Goal: Task Accomplishment & Management: Use online tool/utility

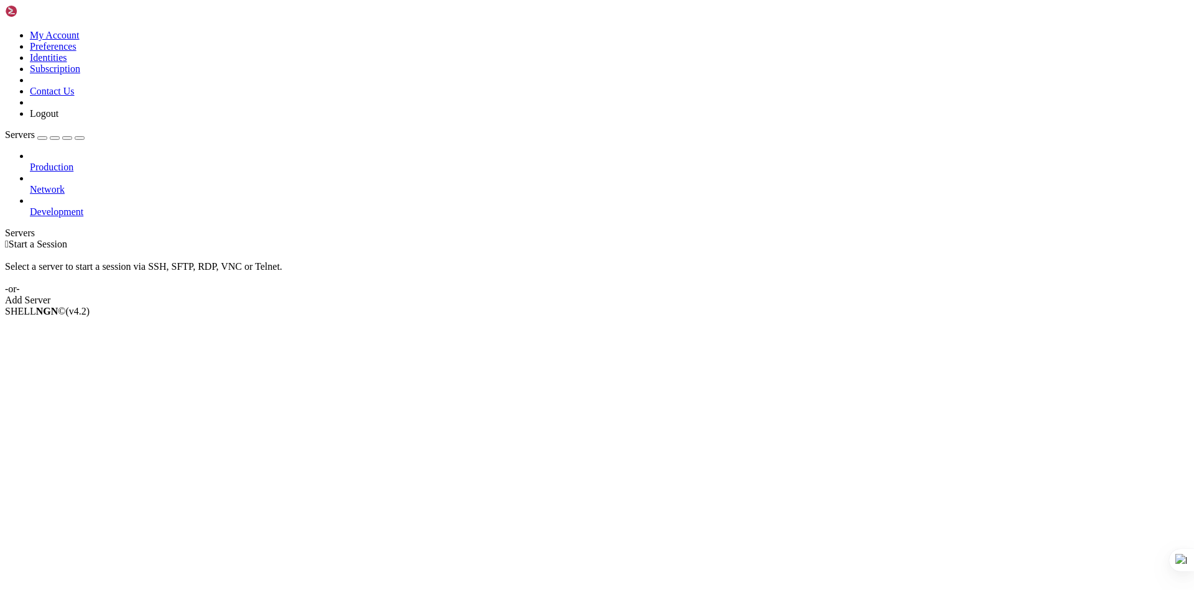
click at [30, 184] on icon at bounding box center [30, 184] width 0 height 0
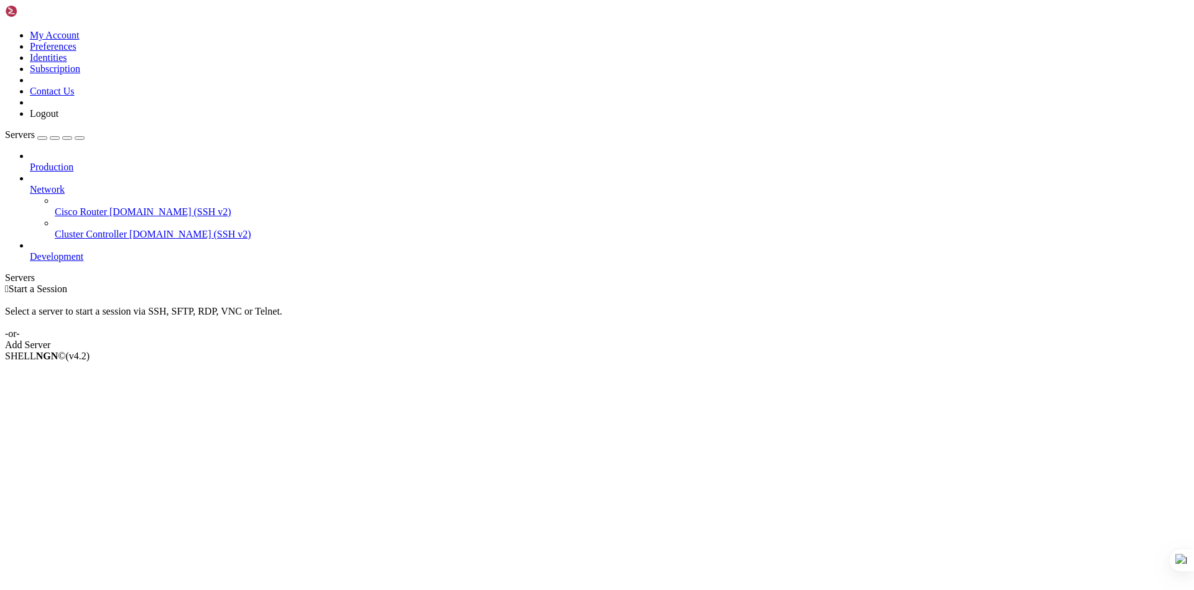
click at [30, 184] on icon at bounding box center [30, 184] width 0 height 0
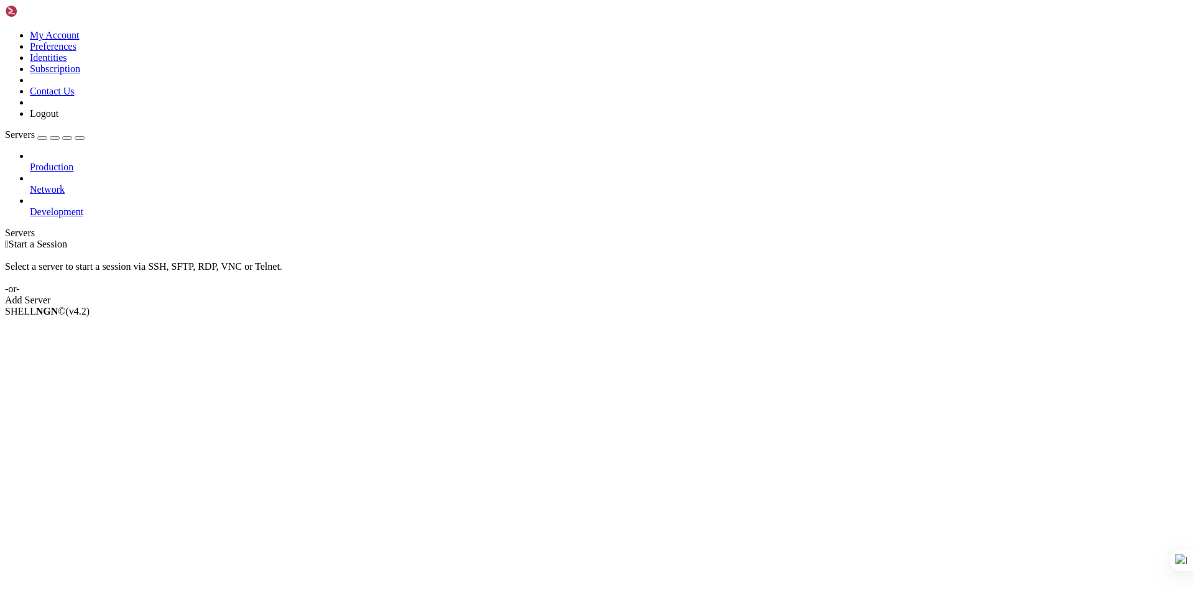
click at [73, 162] on span "Production" at bounding box center [52, 167] width 44 height 11
click at [30, 206] on icon at bounding box center [30, 206] width 0 height 0
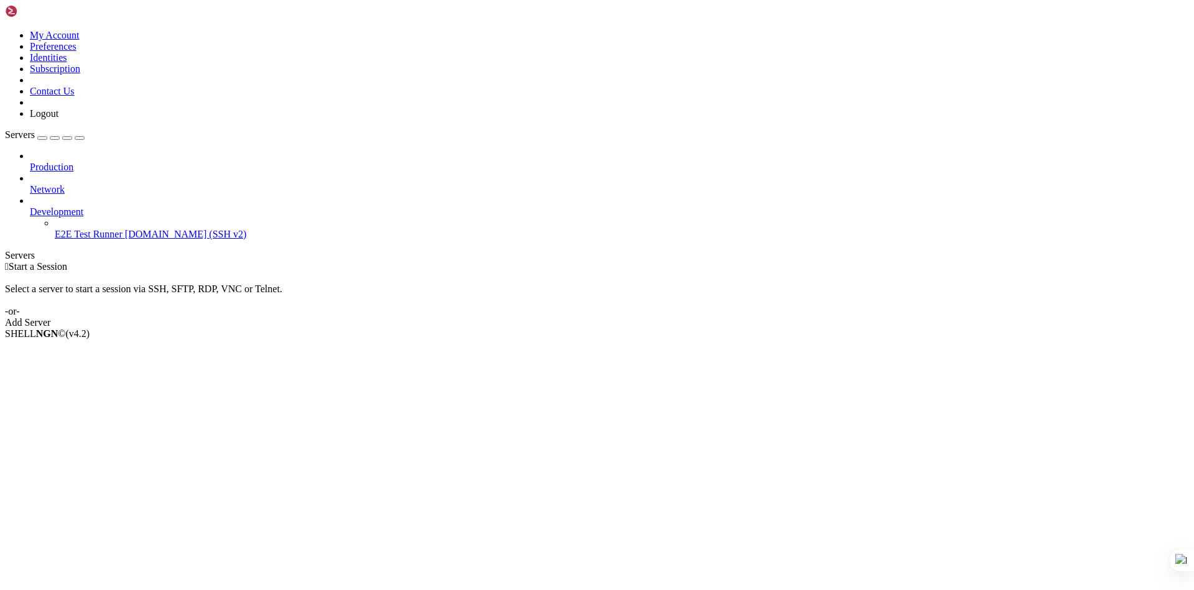
click at [30, 206] on icon at bounding box center [30, 206] width 0 height 0
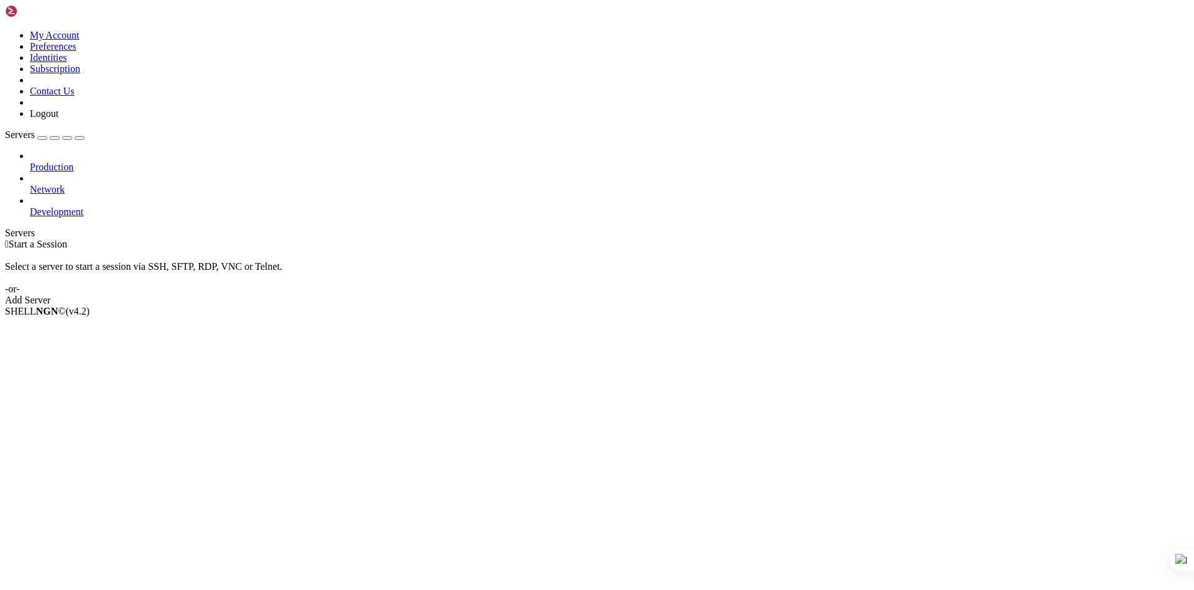
click at [664, 295] on div "Add Server" at bounding box center [597, 300] width 1184 height 11
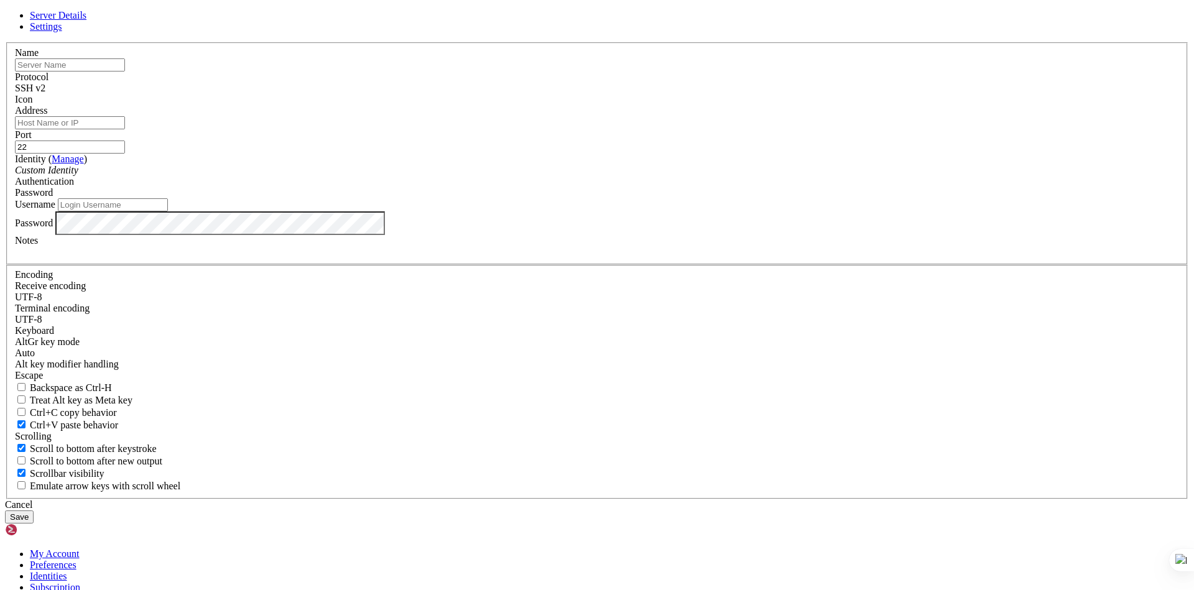
click at [125, 72] on input "text" at bounding box center [70, 64] width 110 height 13
type input "OTEMIS"
click at [668, 94] on div "SSH v2" at bounding box center [597, 88] width 1164 height 11
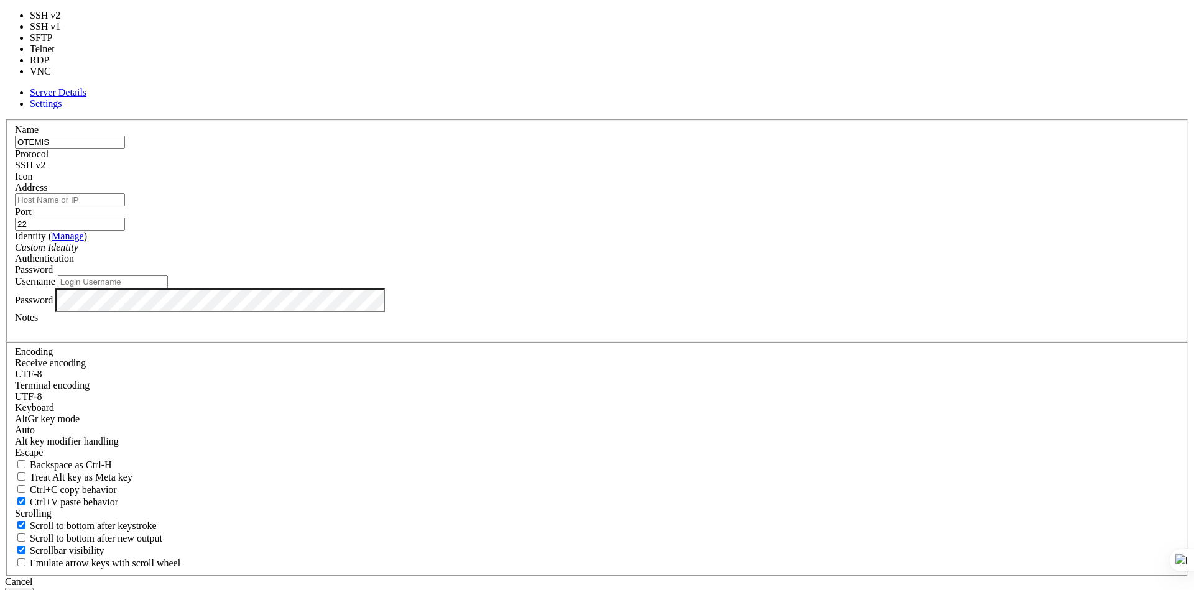
click at [670, 171] on div "SSH v2" at bounding box center [597, 165] width 1164 height 11
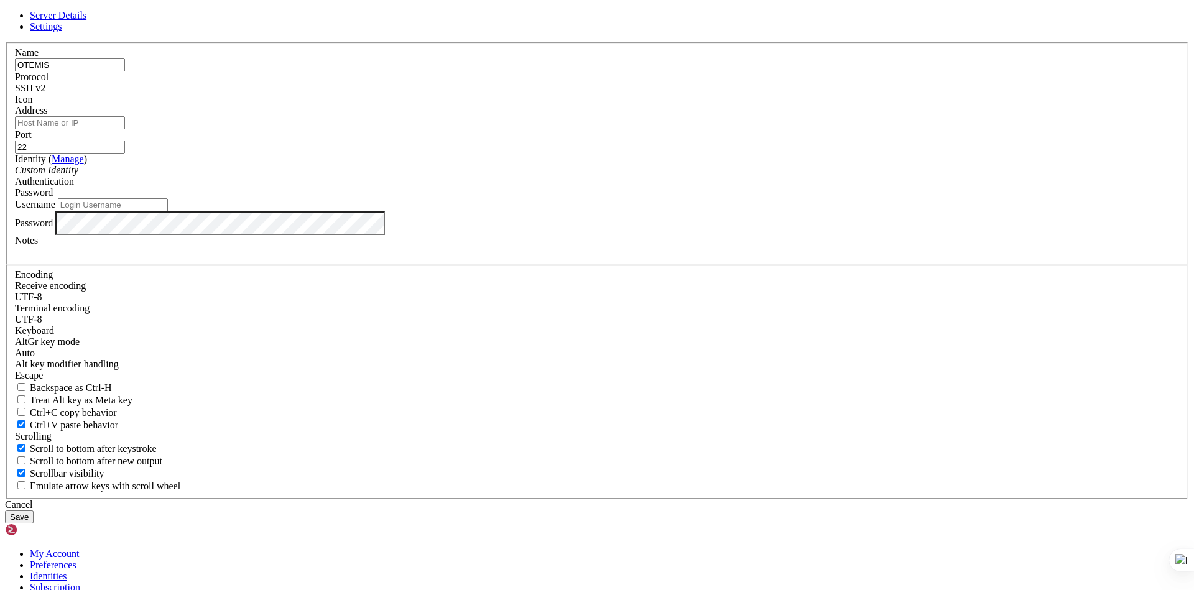
click at [125, 129] on input "Address" at bounding box center [70, 122] width 110 height 13
type input "[TECHNICAL_ID]"
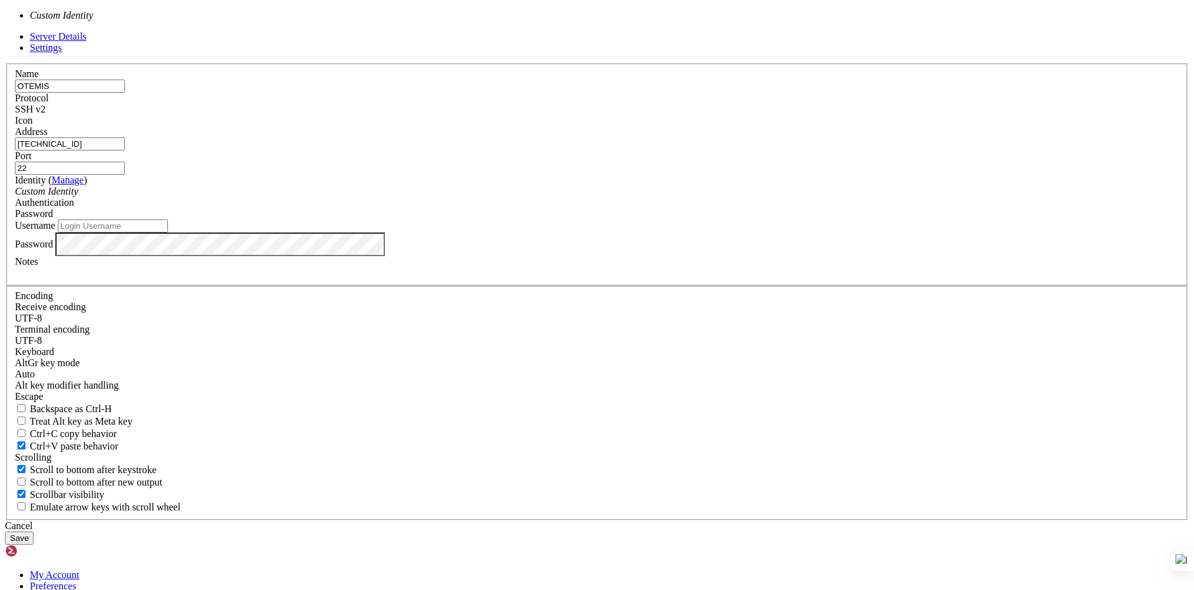
click at [78, 197] on icon "Custom Identity" at bounding box center [46, 191] width 63 height 11
click at [503, 150] on div "Address [TECHNICAL_ID]" at bounding box center [597, 138] width 1164 height 24
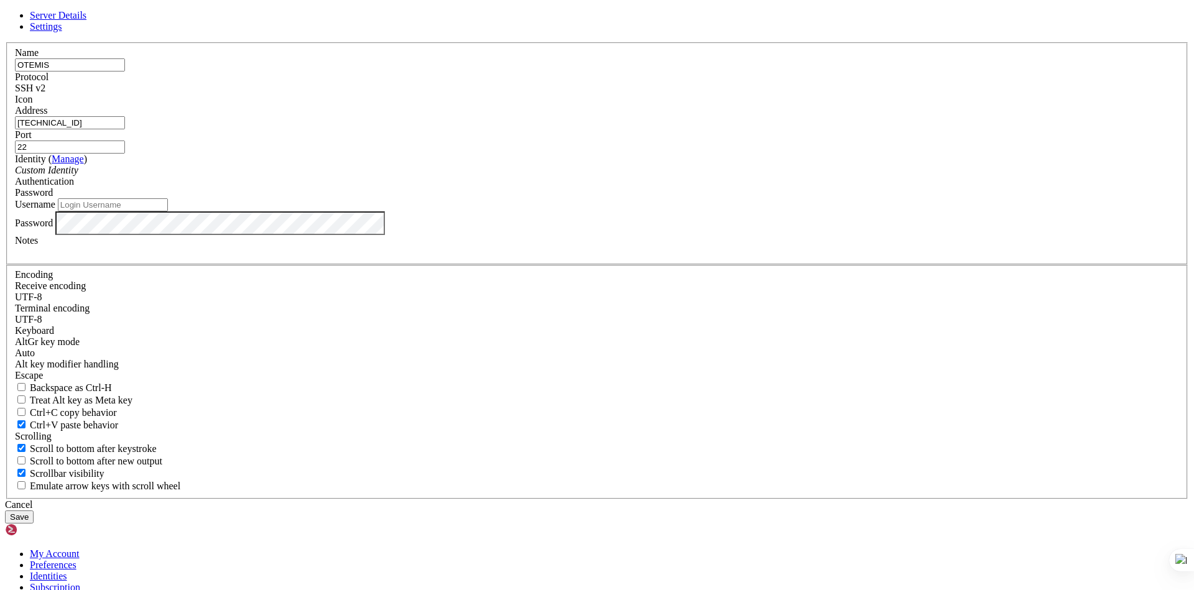
click at [168, 211] on input "Username" at bounding box center [113, 204] width 110 height 13
type input "mohie"
click at [759, 257] on div at bounding box center [597, 251] width 1164 height 11
click at [34, 511] on button "Save" at bounding box center [19, 517] width 29 height 13
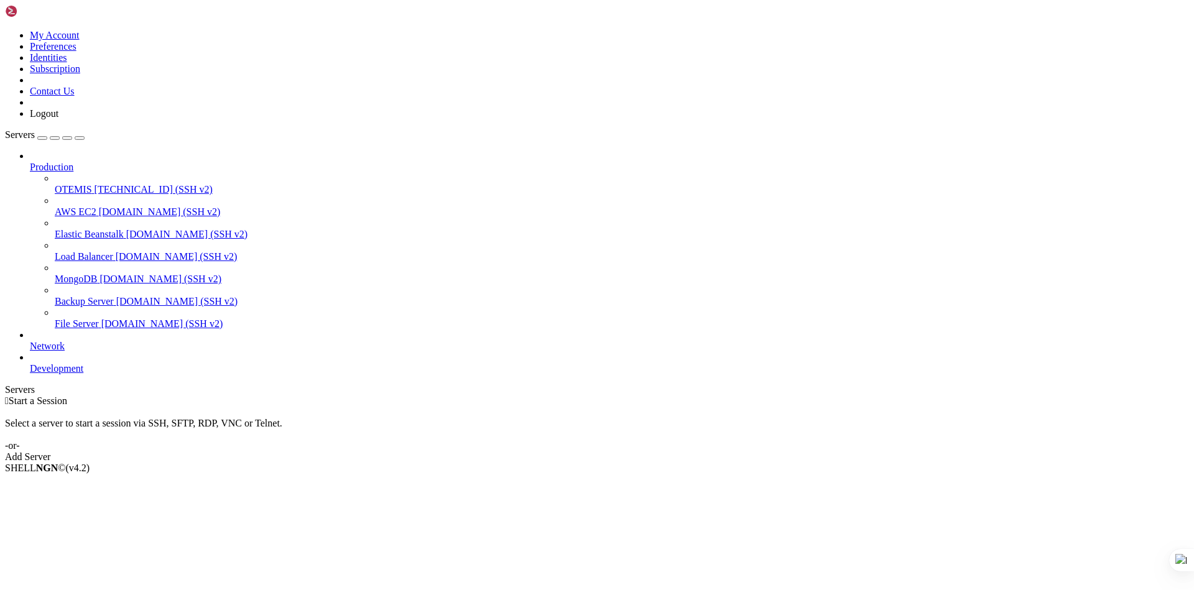
click at [75, 184] on span "OTEMIS" at bounding box center [73, 189] width 37 height 11
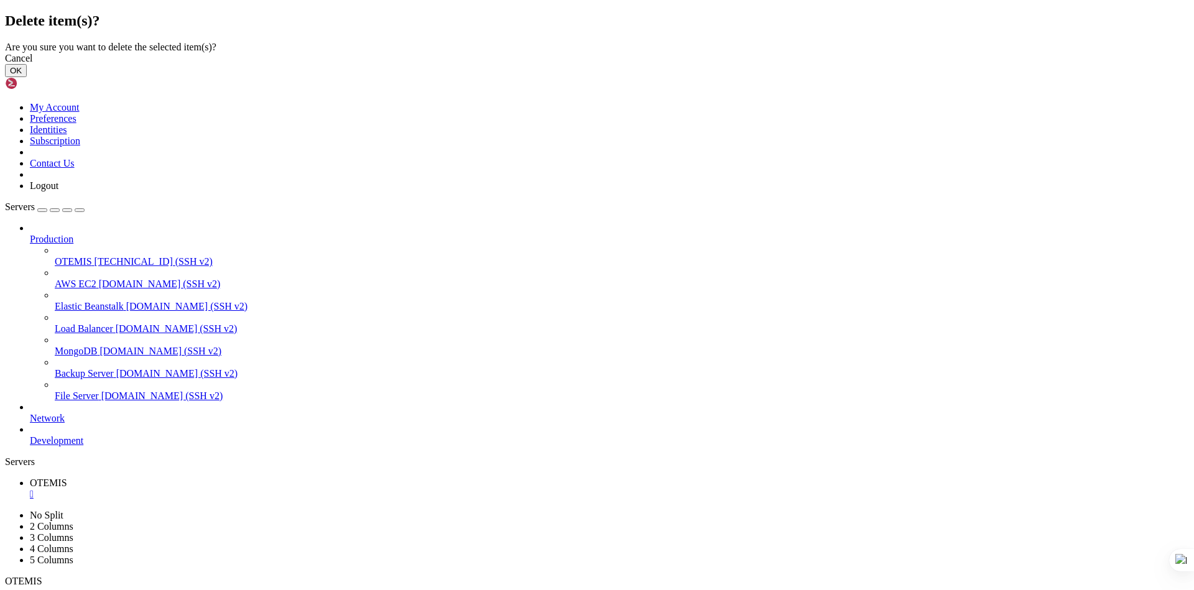
click at [27, 77] on button "OK" at bounding box center [16, 70] width 22 height 13
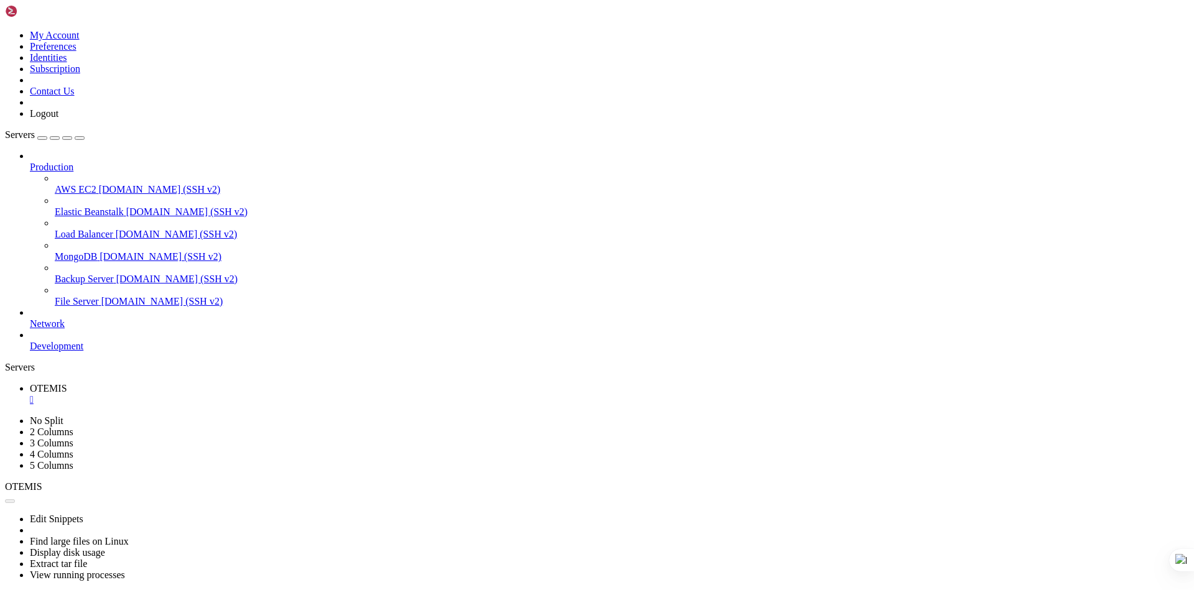
click at [89, 352] on div "Production AWS EC2 [DOMAIN_NAME] (SSH v2) Elastic Beanstalk [DOMAIN_NAME] (SSH …" at bounding box center [597, 250] width 1184 height 201
drag, startPoint x: 227, startPoint y: 12, endPoint x: 217, endPoint y: 11, distance: 10.0
click at [228, 383] on link "OTEMIS " at bounding box center [609, 394] width 1159 height 22
click at [217, 394] on div "" at bounding box center [609, 399] width 1159 height 11
